Goal: Information Seeking & Learning: Learn about a topic

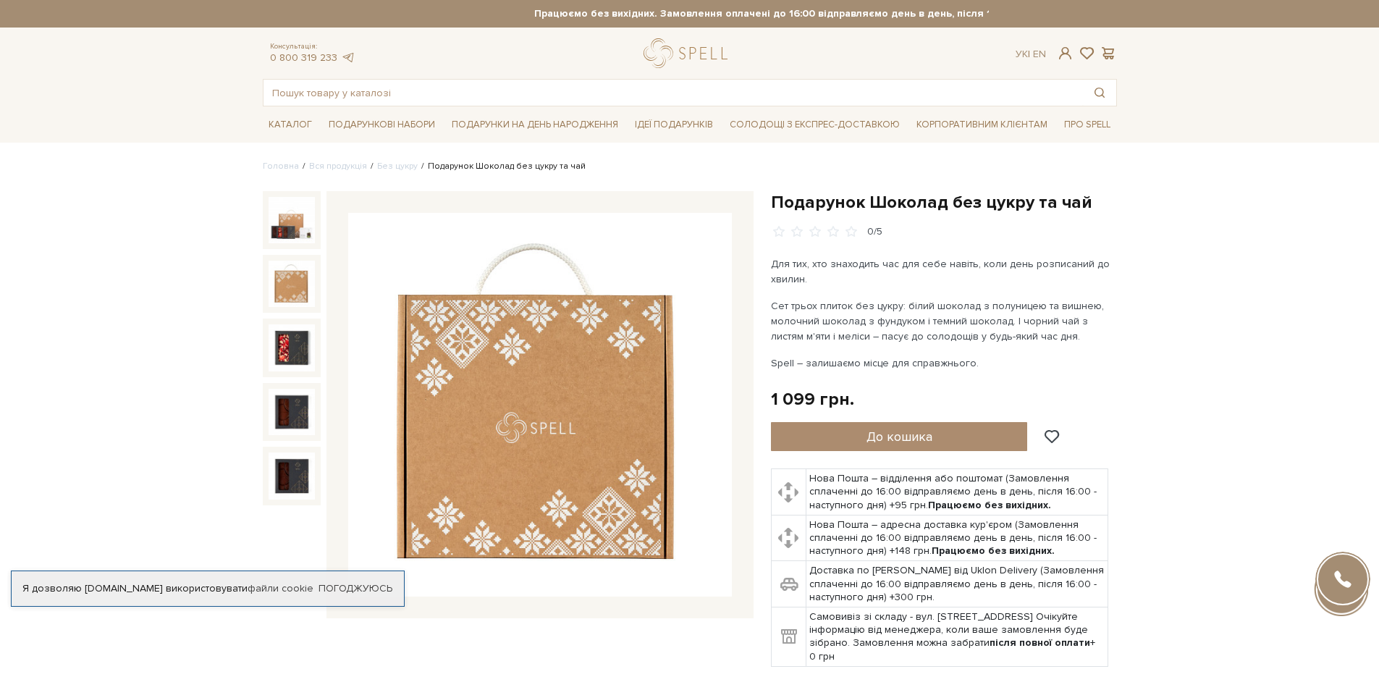
click at [304, 282] on img at bounding box center [291, 284] width 46 height 46
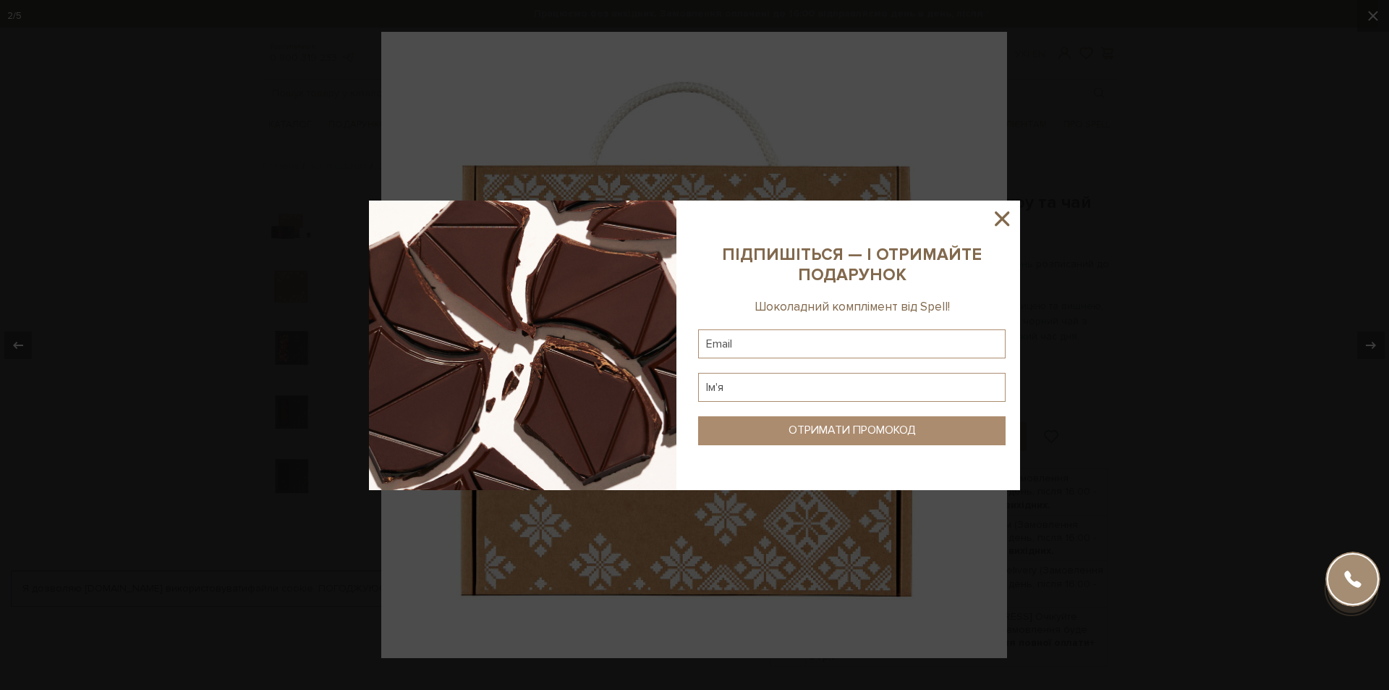
click at [1190, 327] on div at bounding box center [694, 345] width 1389 height 690
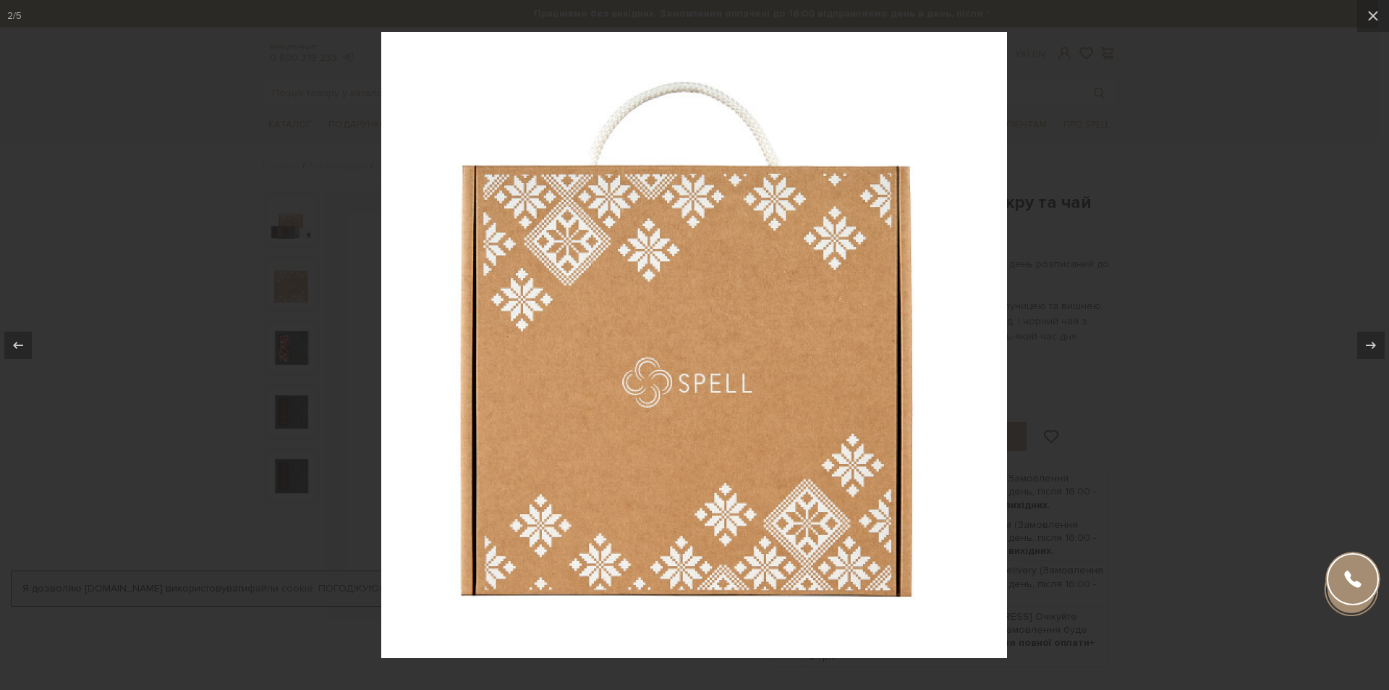
click at [296, 344] on div at bounding box center [694, 345] width 1389 height 690
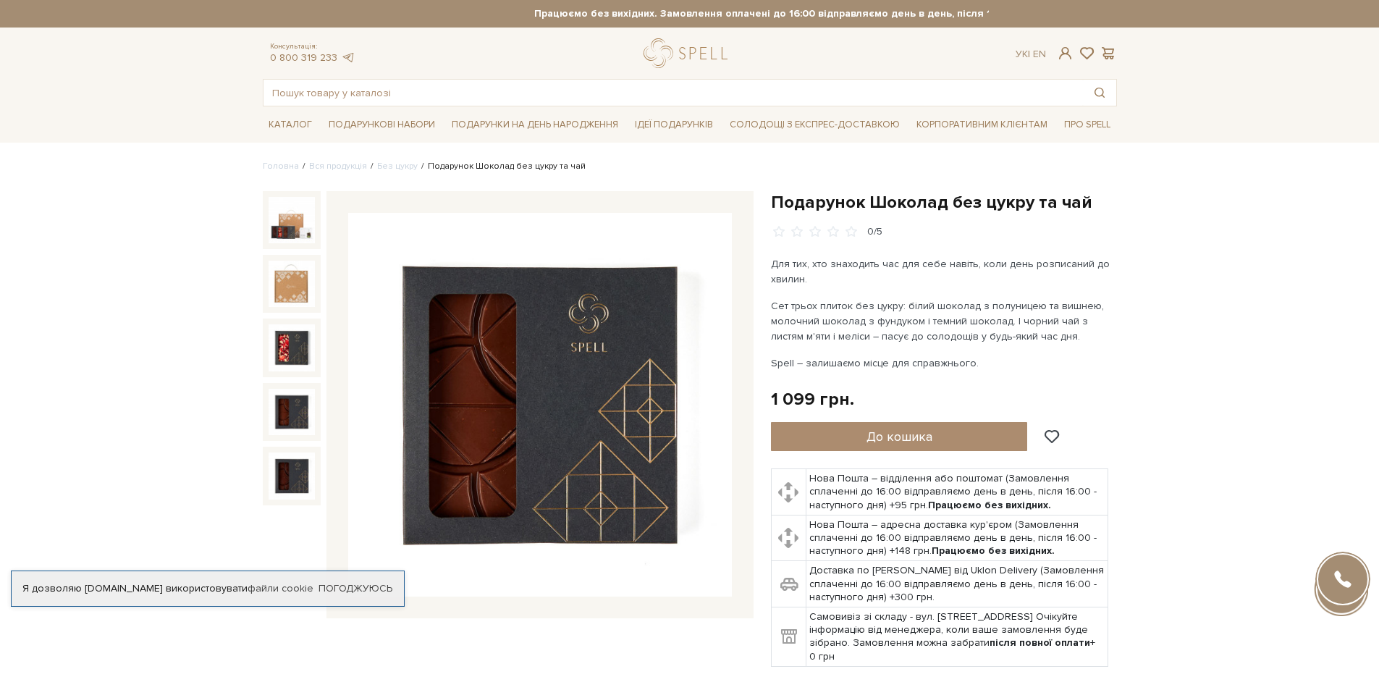
click at [287, 407] on img at bounding box center [291, 412] width 46 height 46
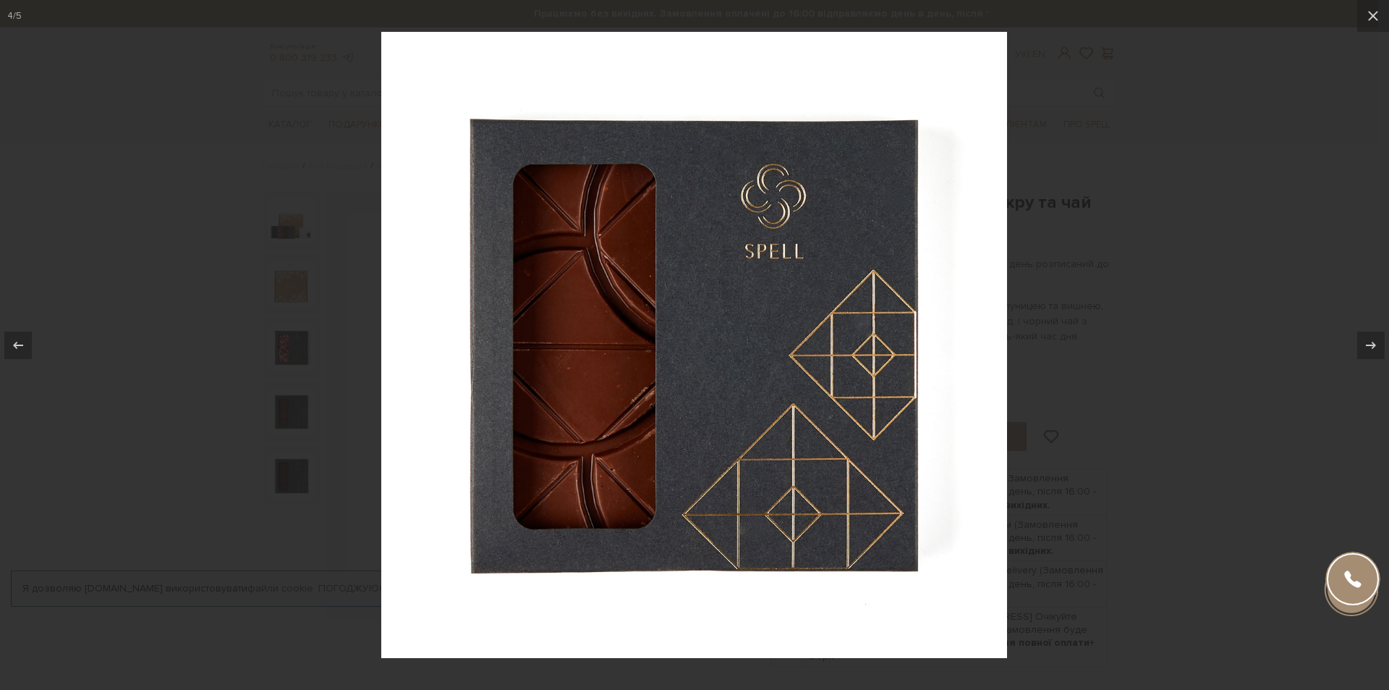
click at [1199, 288] on div at bounding box center [694, 345] width 1389 height 690
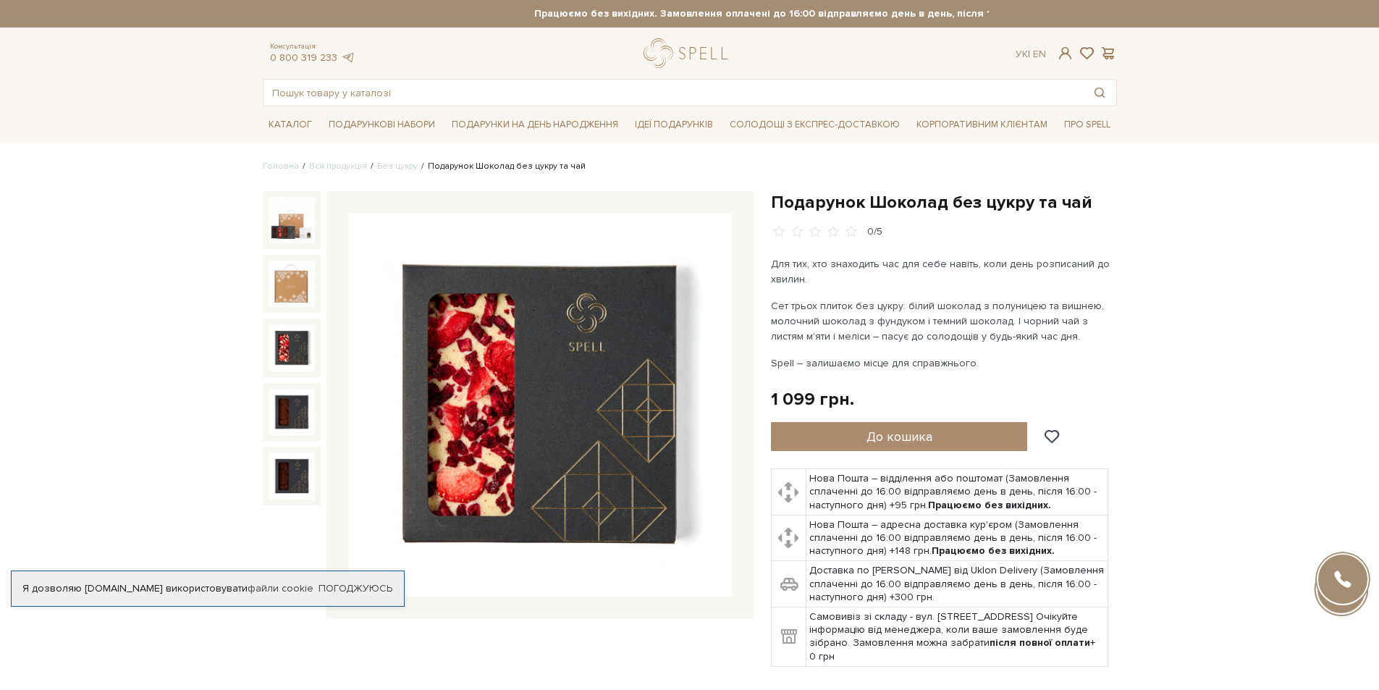
click at [287, 364] on img at bounding box center [291, 347] width 46 height 46
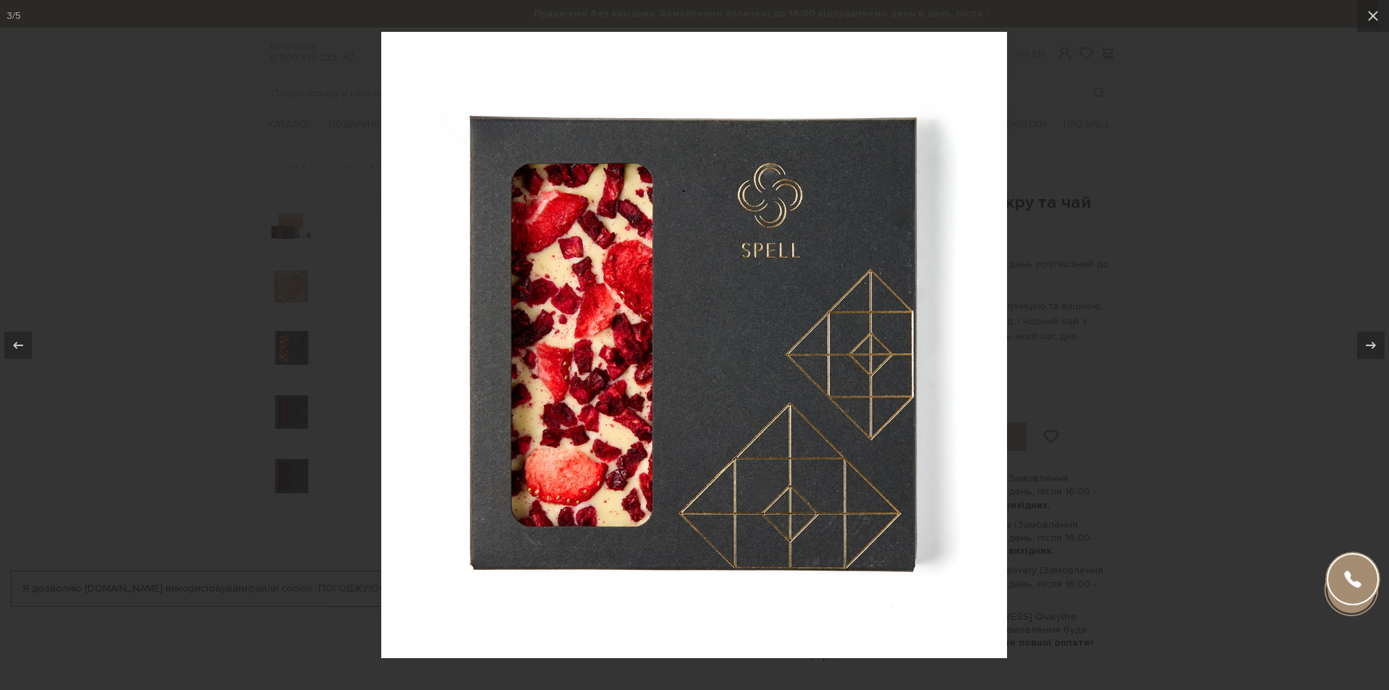
click at [264, 475] on div at bounding box center [694, 345] width 1389 height 690
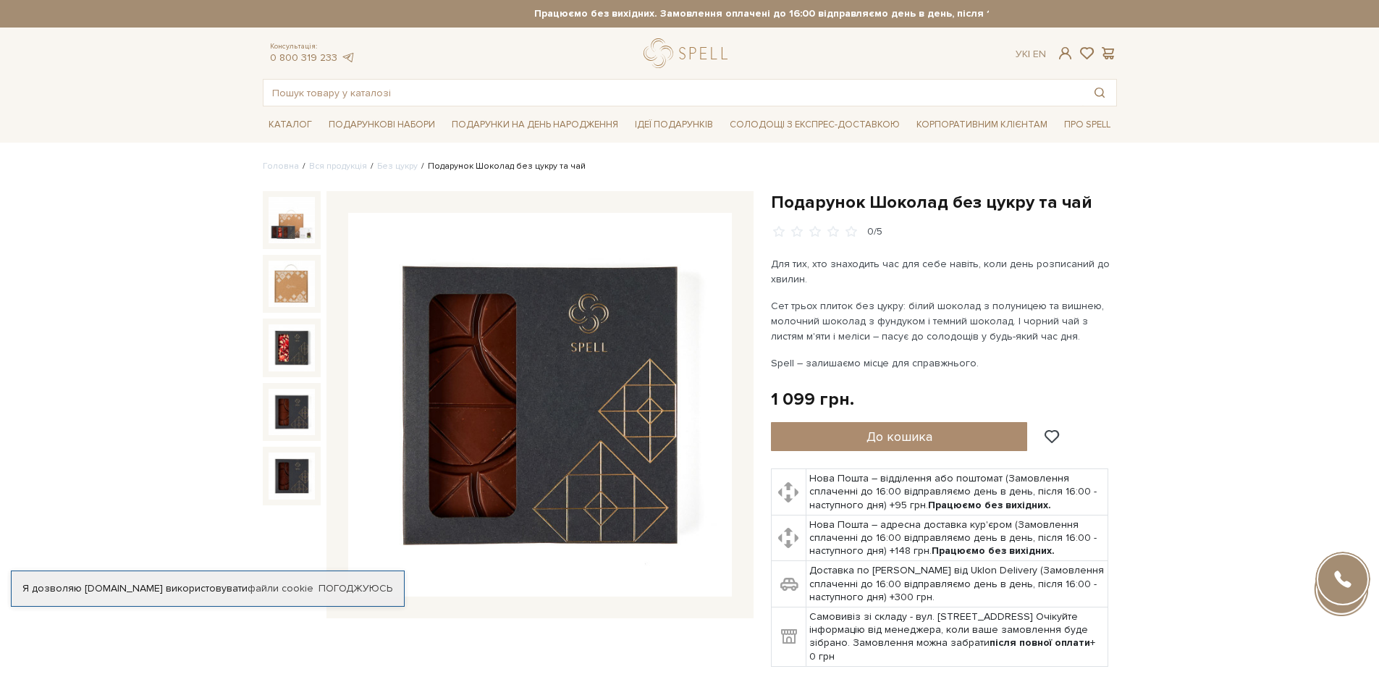
click at [289, 418] on img at bounding box center [291, 412] width 46 height 46
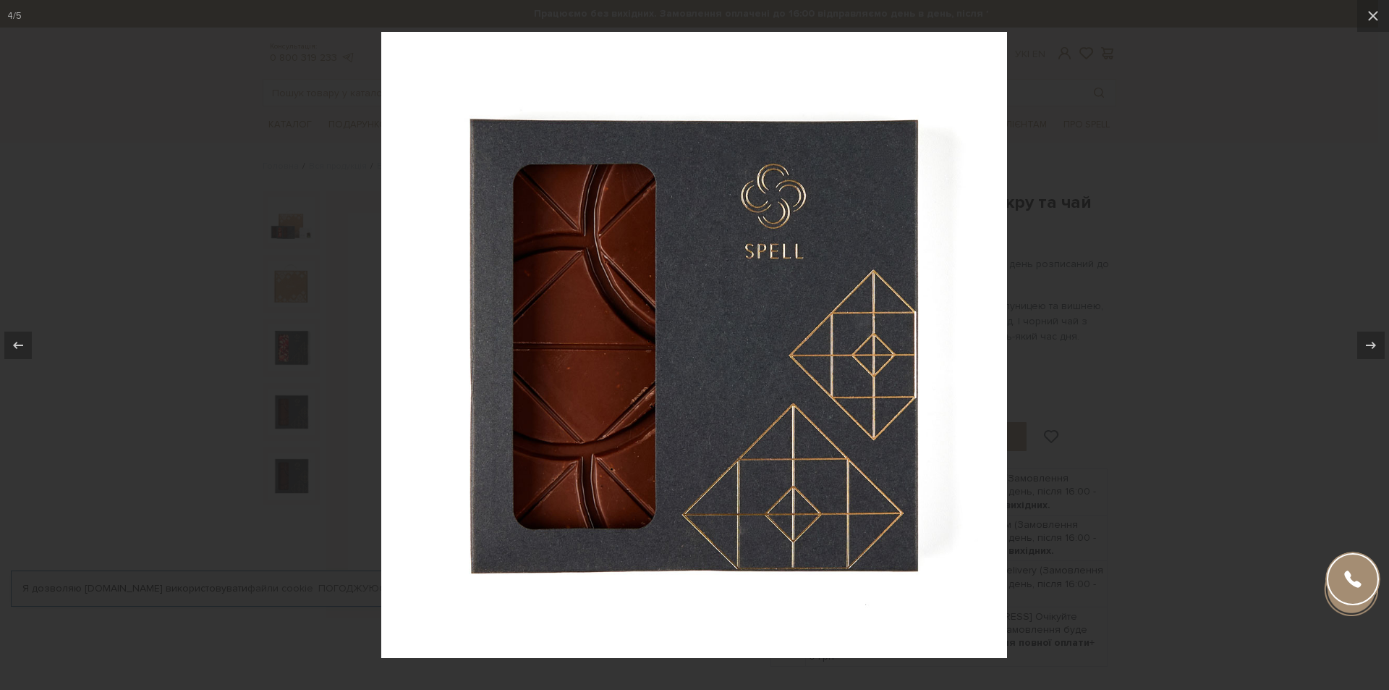
click at [257, 470] on div at bounding box center [694, 345] width 1389 height 690
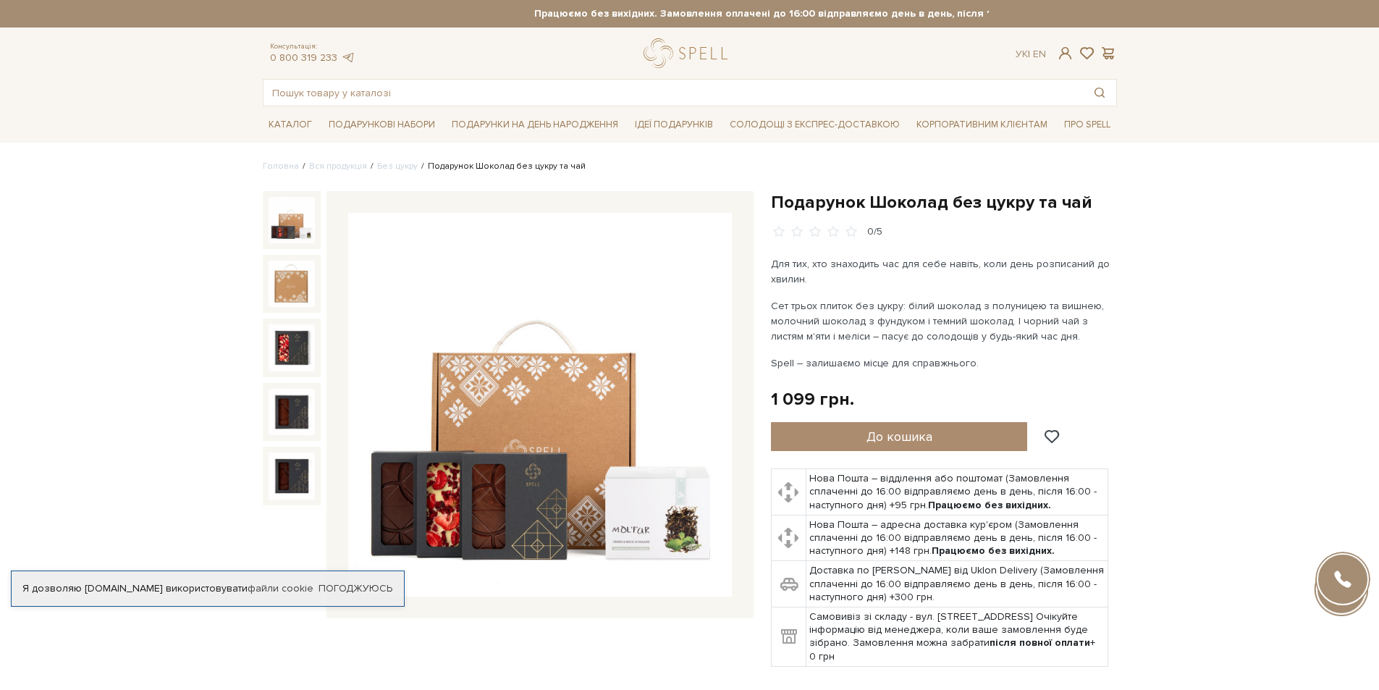
click at [295, 230] on img at bounding box center [291, 220] width 46 height 46
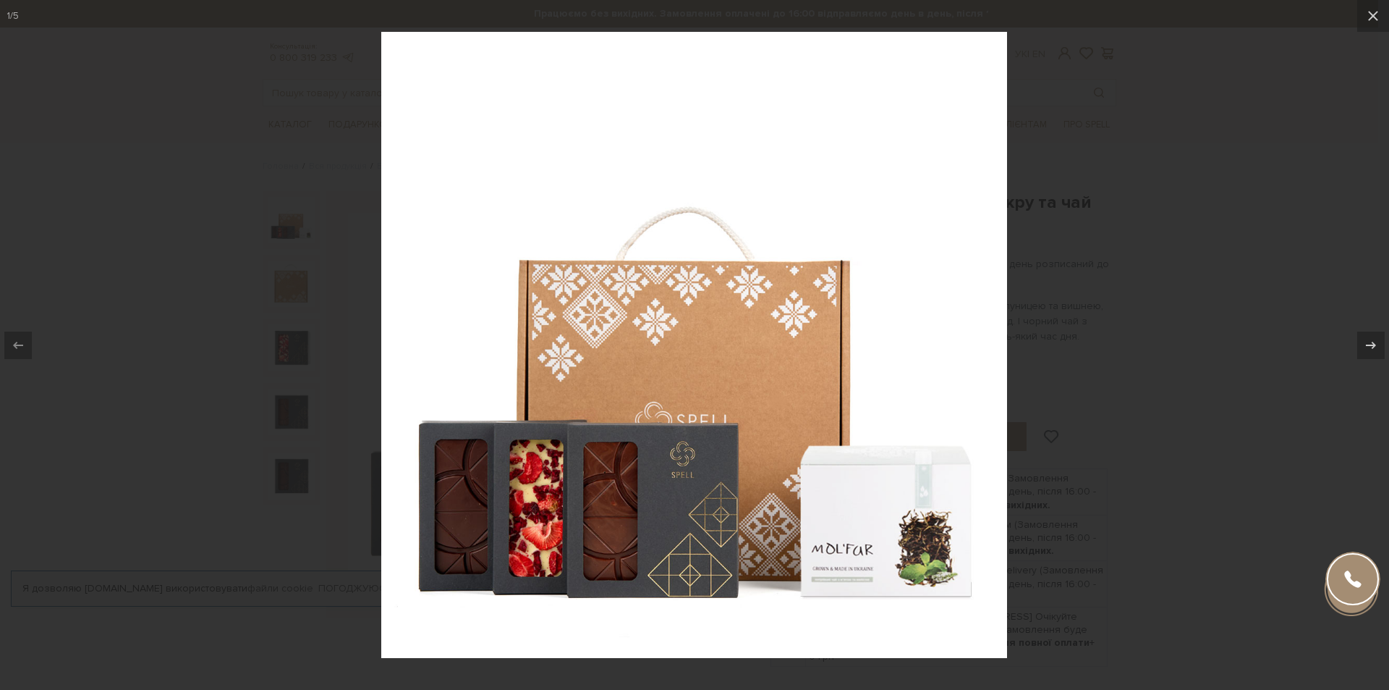
click at [1222, 114] on div at bounding box center [694, 345] width 1389 height 690
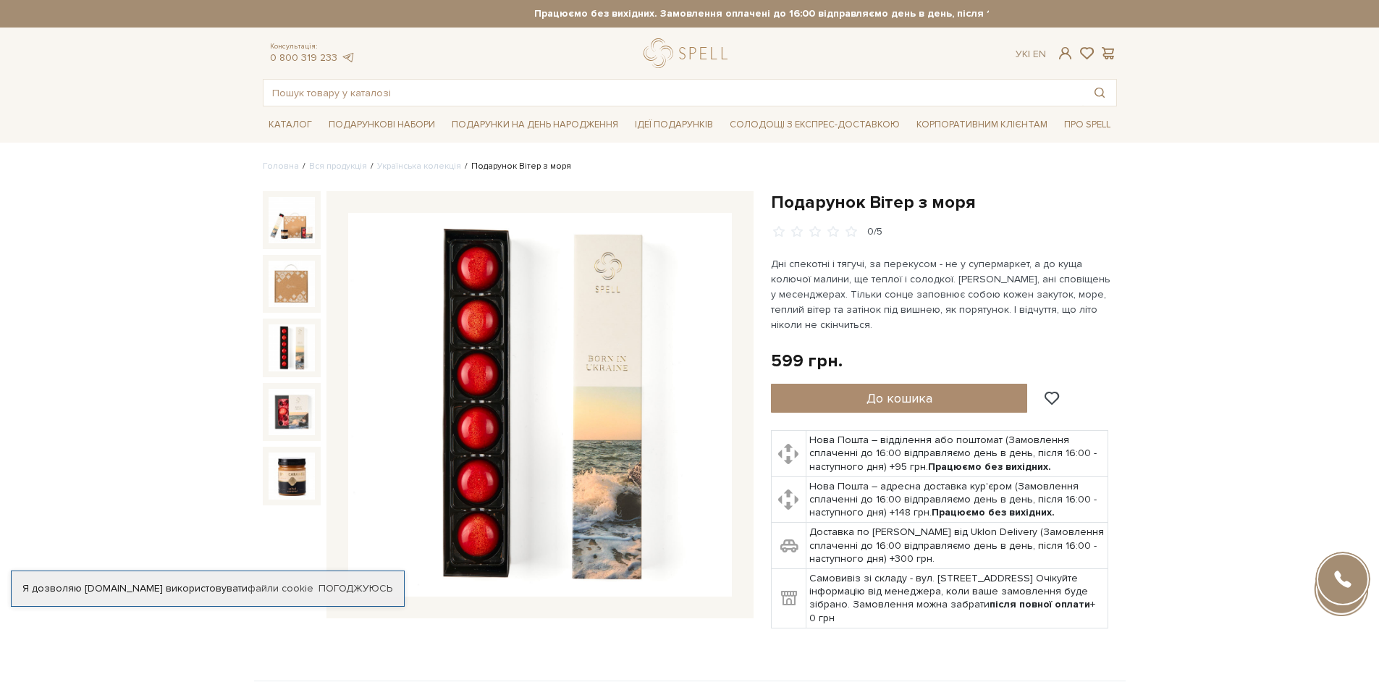
click at [297, 362] on img at bounding box center [291, 347] width 46 height 46
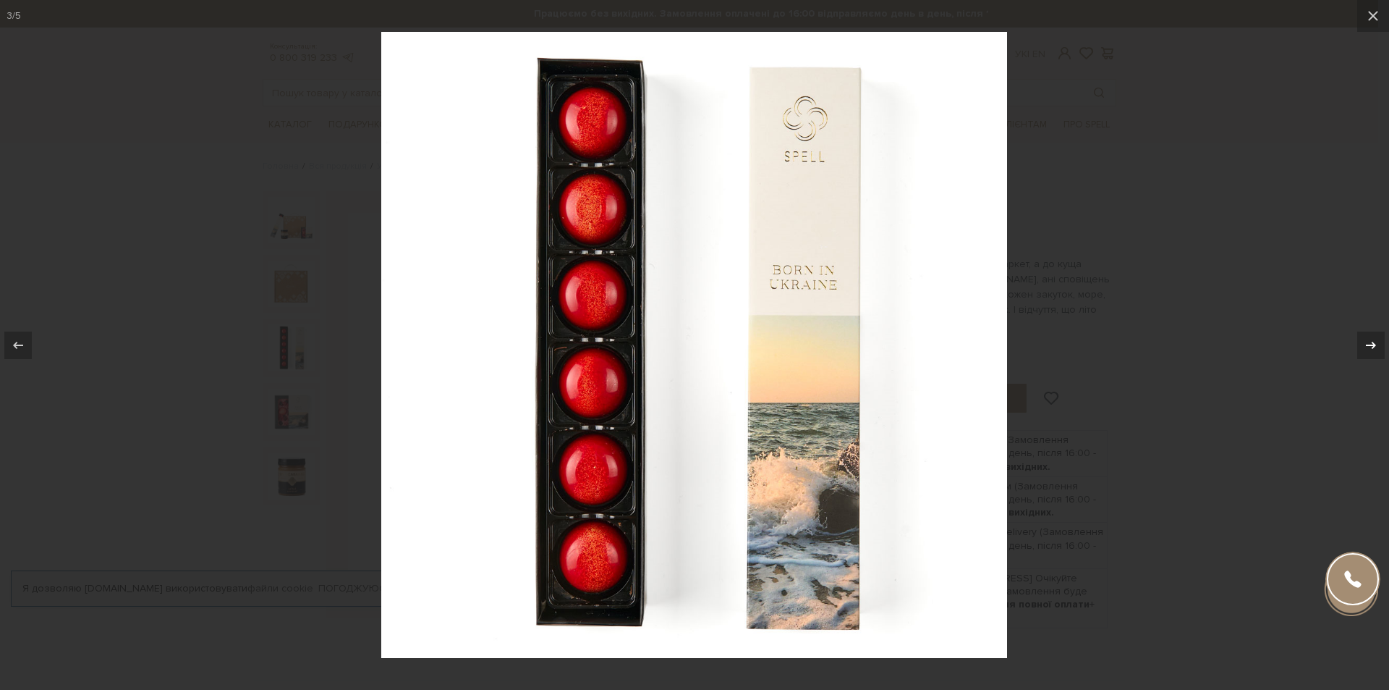
click at [1366, 352] on icon at bounding box center [1371, 345] width 17 height 17
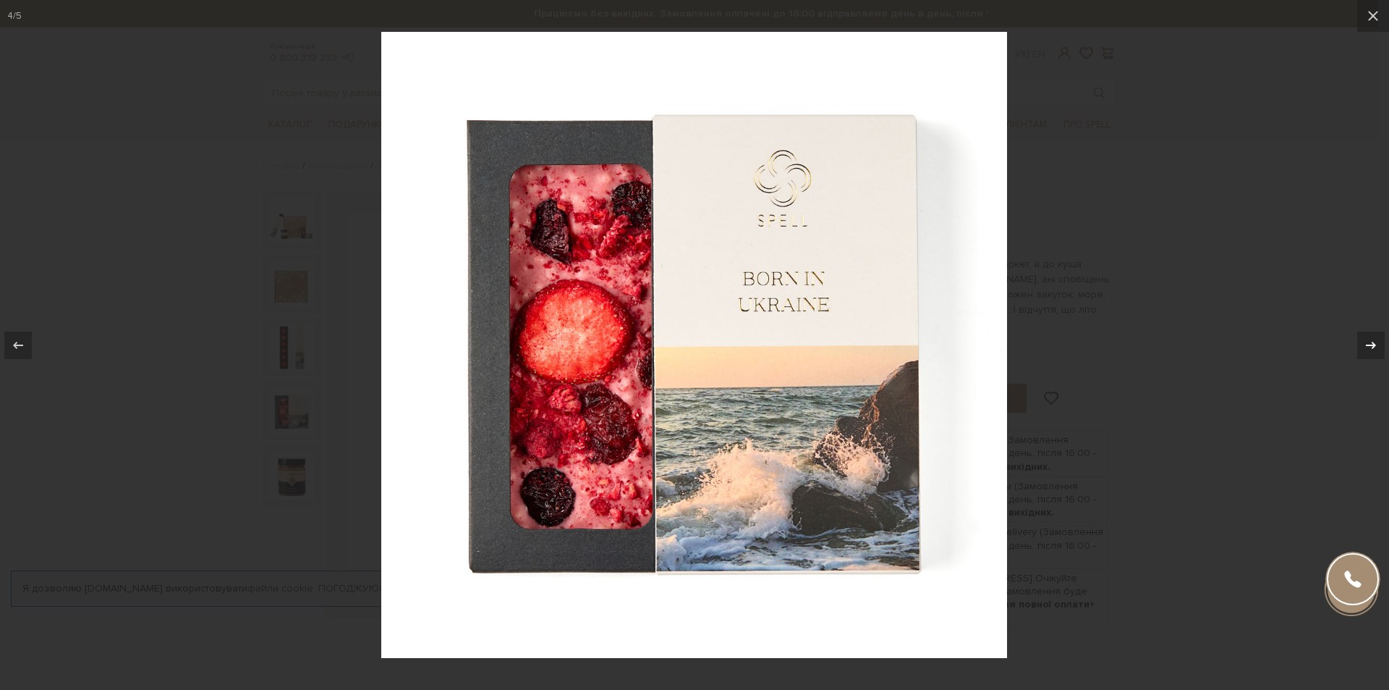
click at [1365, 351] on icon at bounding box center [1371, 345] width 17 height 17
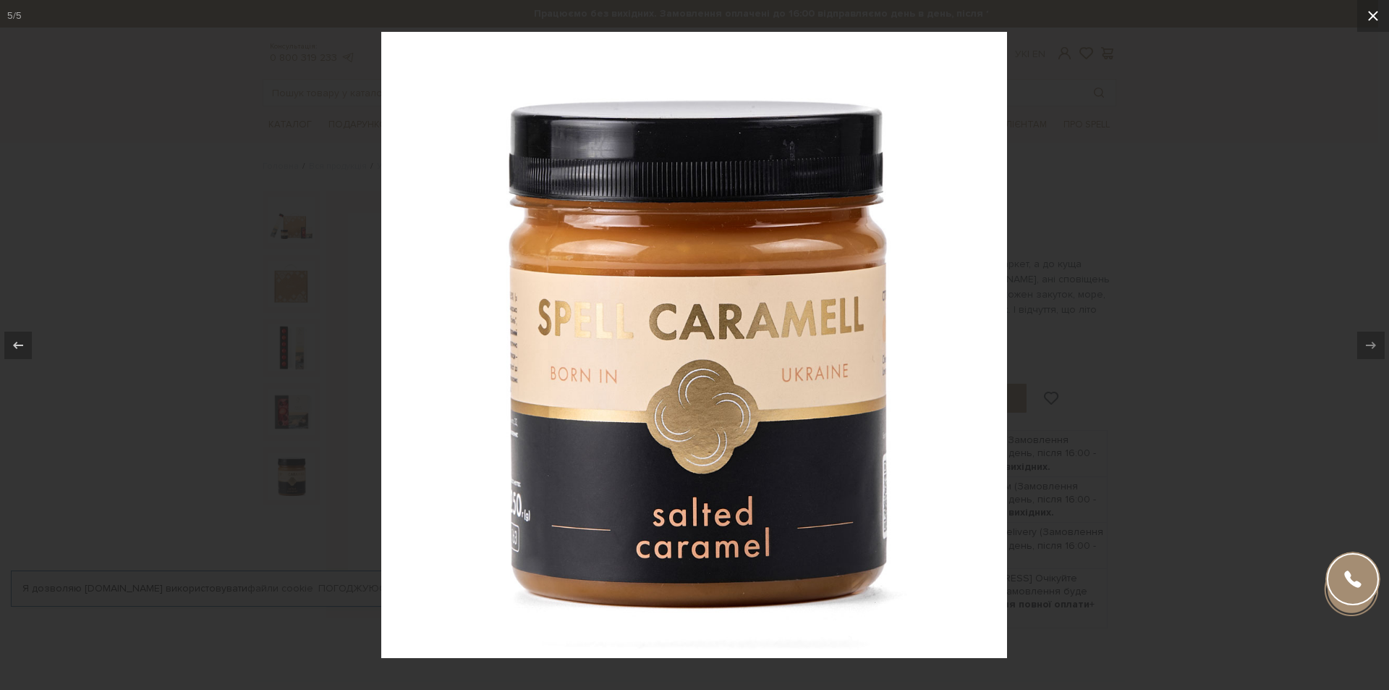
click at [1368, 24] on icon at bounding box center [1373, 15] width 17 height 17
